Goal: Transaction & Acquisition: Book appointment/travel/reservation

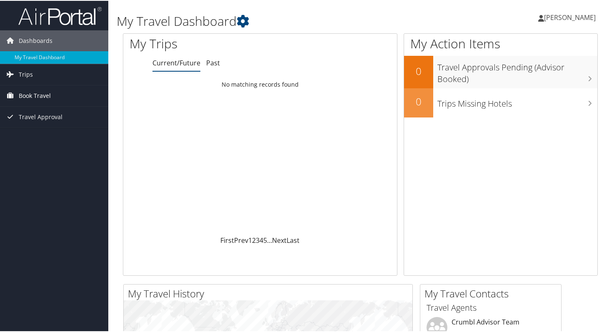
click at [39, 95] on span "Book Travel" at bounding box center [35, 95] width 32 height 21
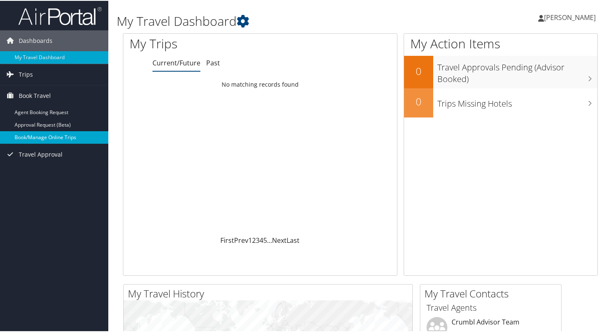
click at [53, 135] on link "Book/Manage Online Trips" at bounding box center [54, 136] width 108 height 12
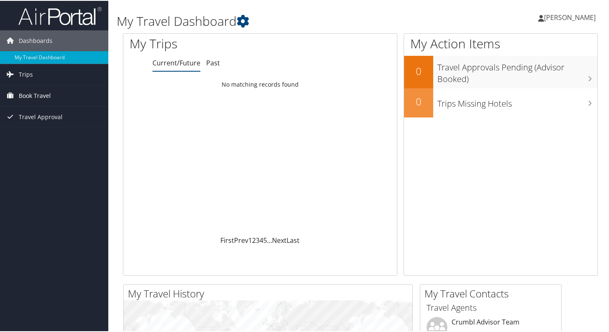
click at [37, 94] on span "Book Travel" at bounding box center [35, 95] width 32 height 21
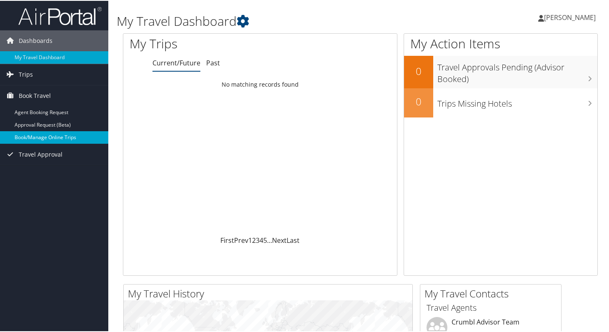
click at [47, 134] on link "Book/Manage Online Trips" at bounding box center [54, 136] width 108 height 12
